Goal: Navigation & Orientation: Find specific page/section

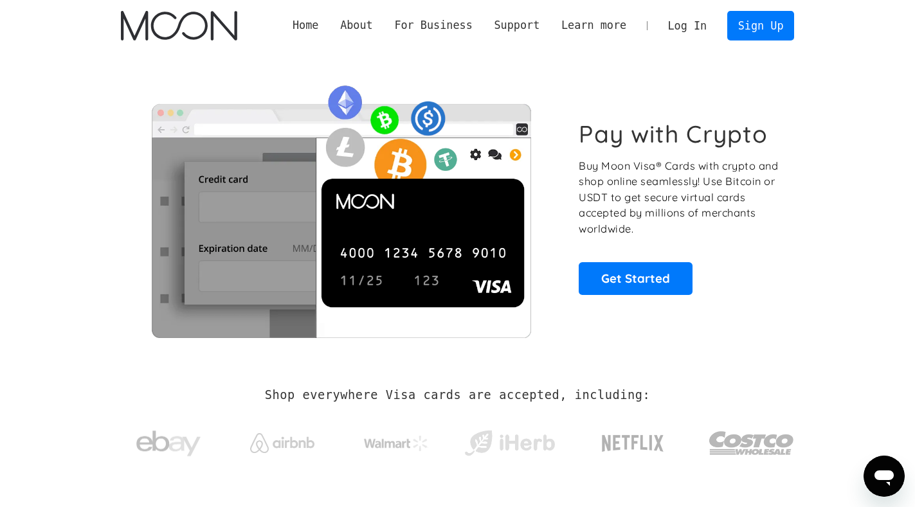
click at [684, 28] on link "Log In" at bounding box center [687, 26] width 60 height 28
